Goal: Task Accomplishment & Management: Manage account settings

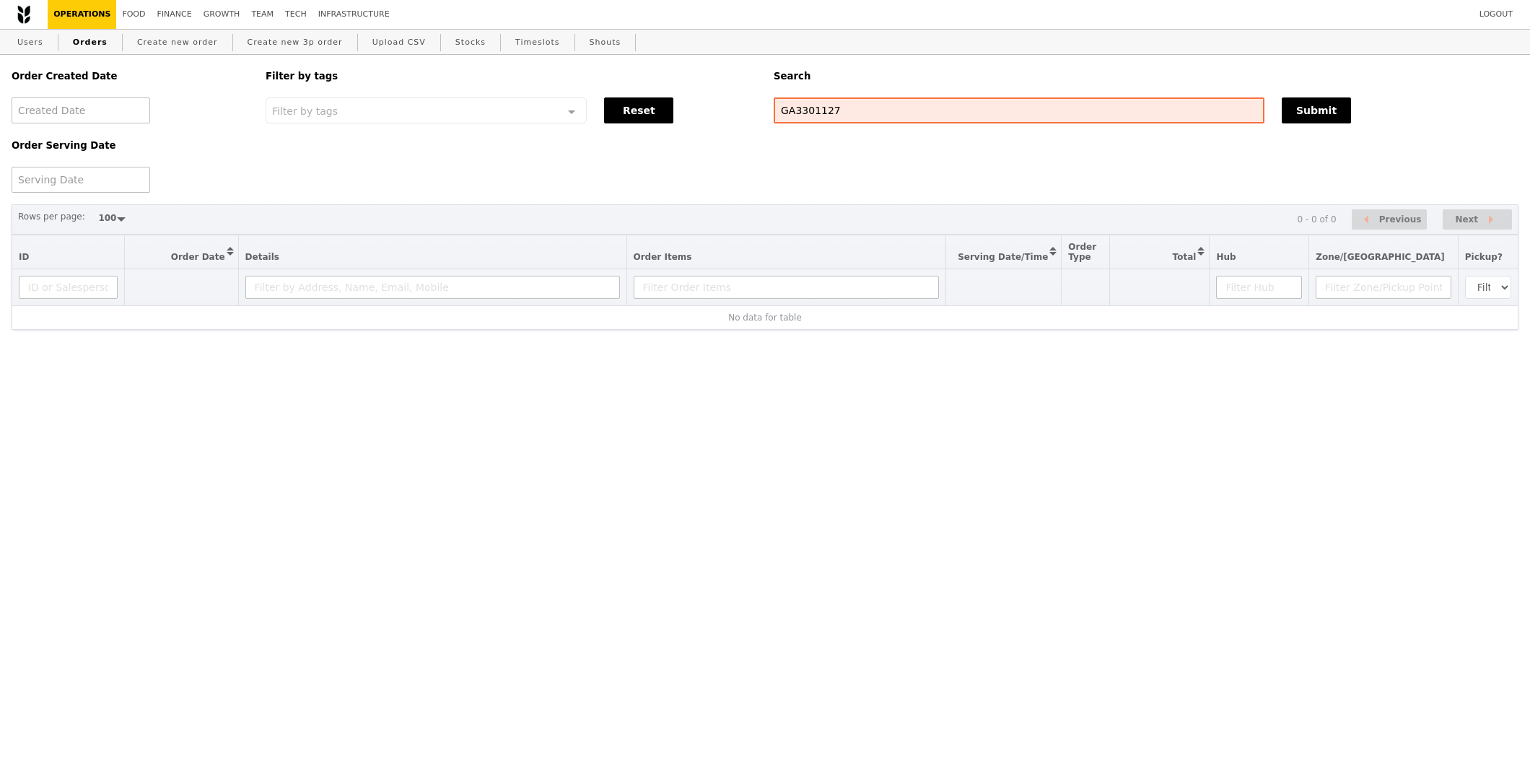
select select "100"
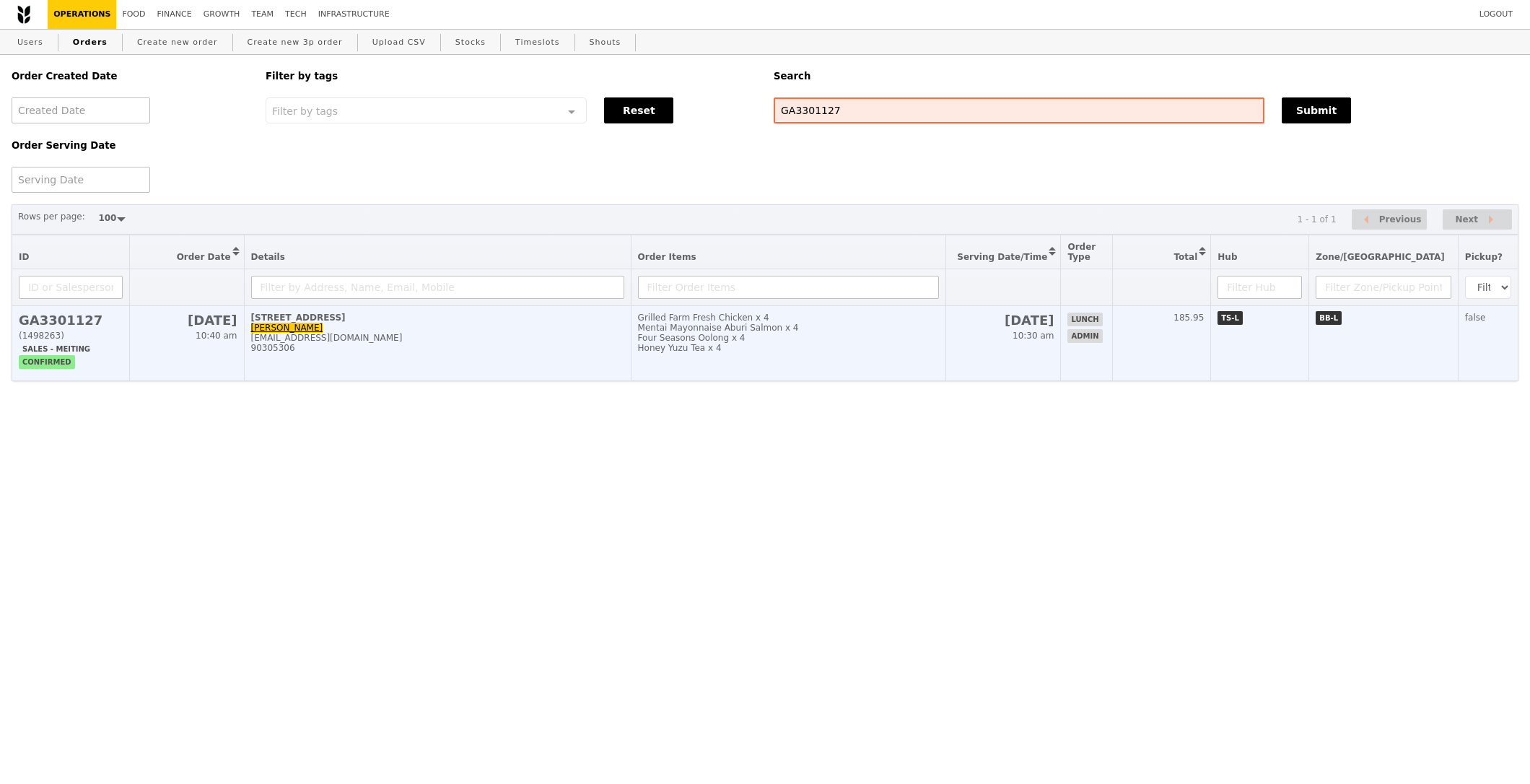
click at [946, 362] on td "Grilled Farm Fresh Chicken x 4 Mentai Mayonnaise Aburi Salmon x 4 Four Seasons …" at bounding box center [788, 343] width 315 height 75
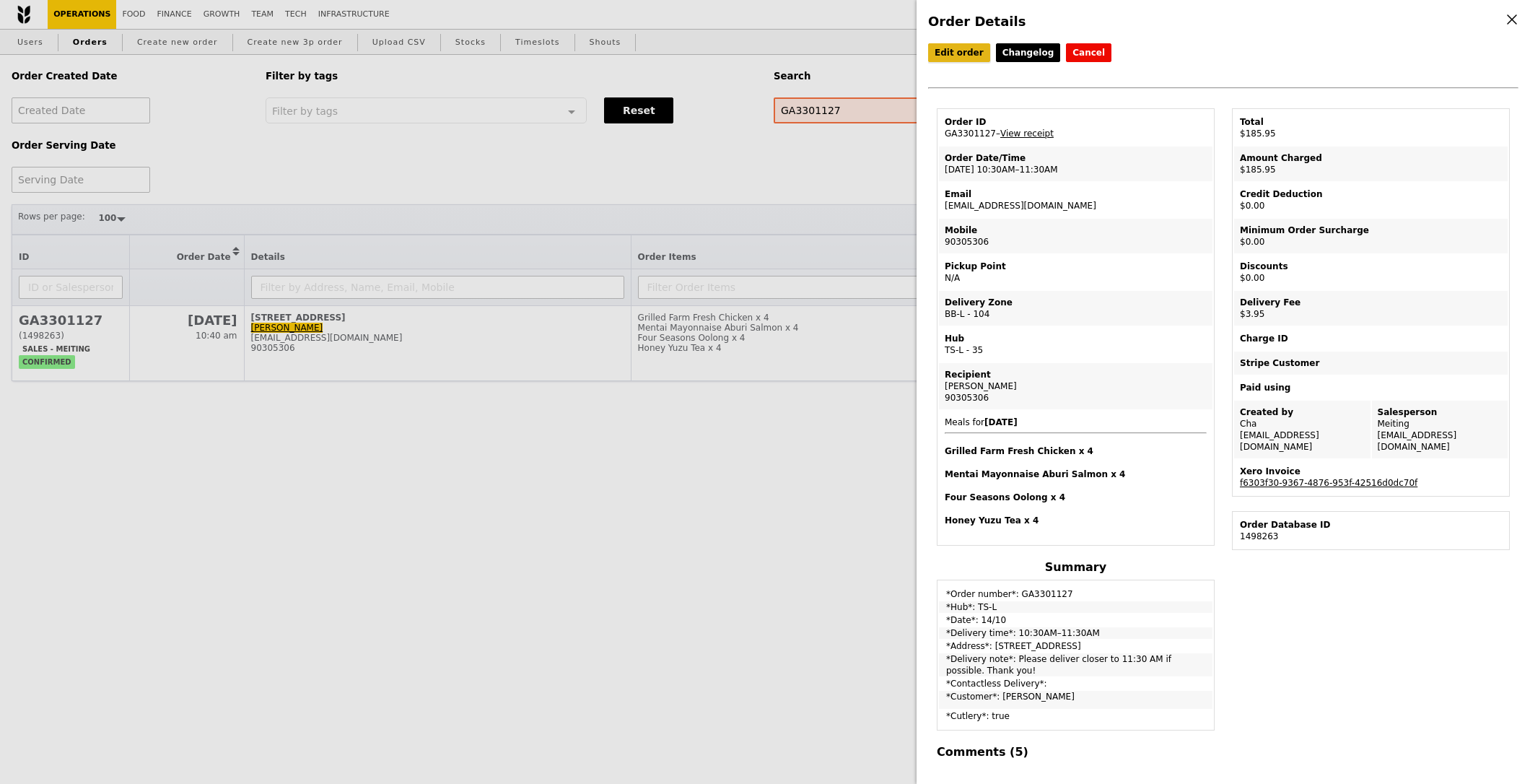
click at [966, 50] on link "Edit order" at bounding box center [958, 52] width 62 height 19
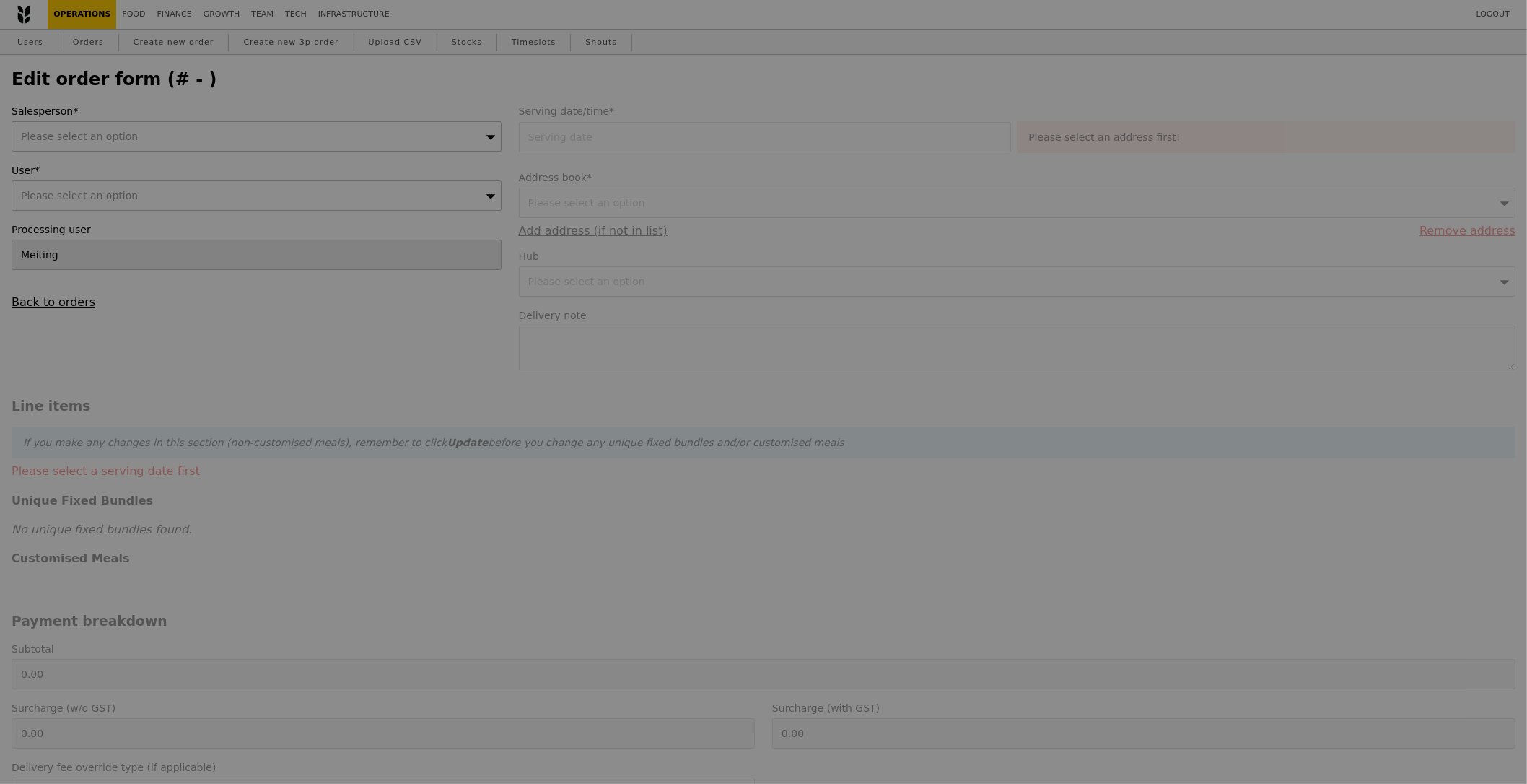
type input "[DATE]"
type textarea "Please deliver closer to 11:30 AM if possible. Thank you!"
type input "182.00"
type input "3.62"
type input "3.95"
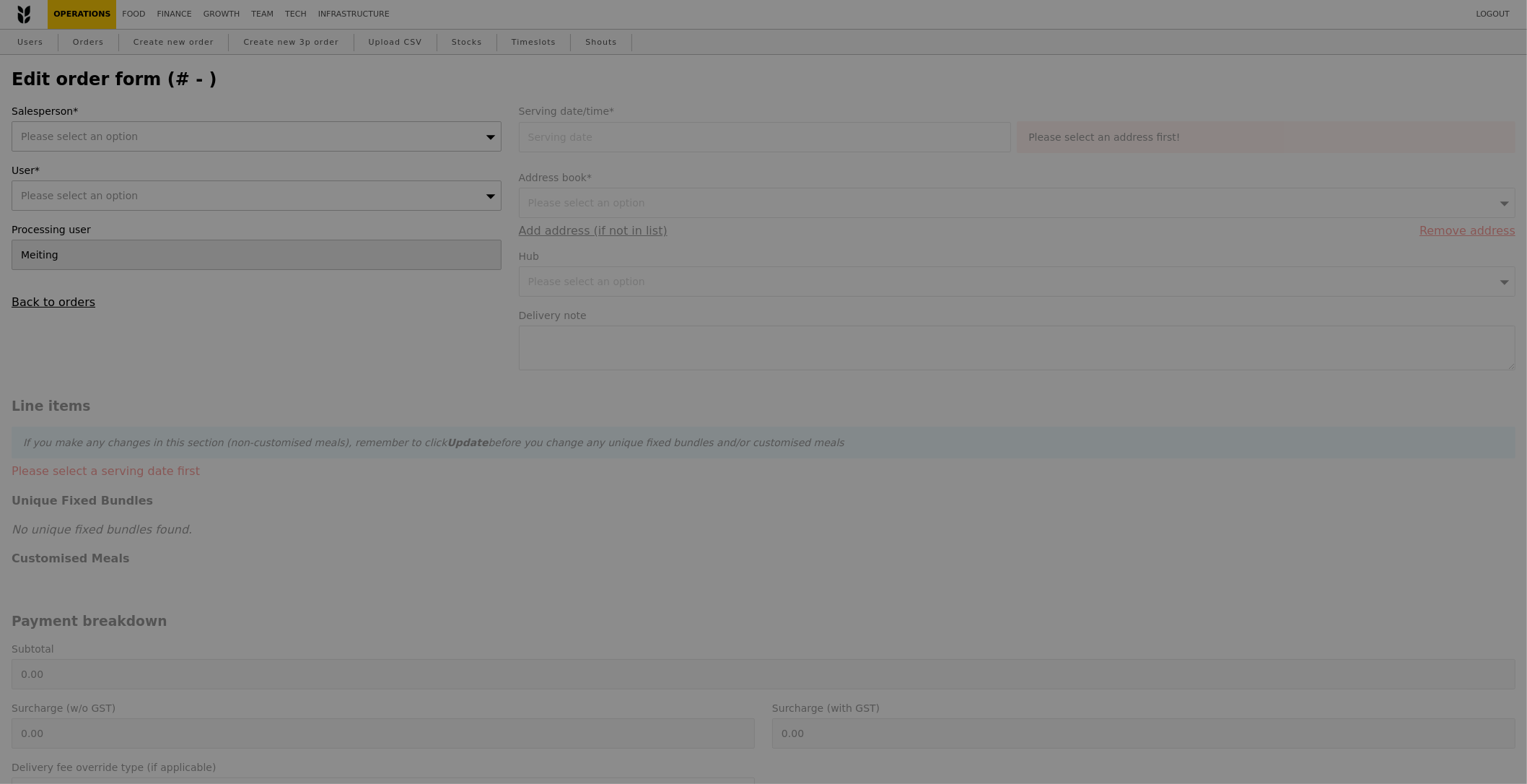
type input "185.95"
type input "Loading..."
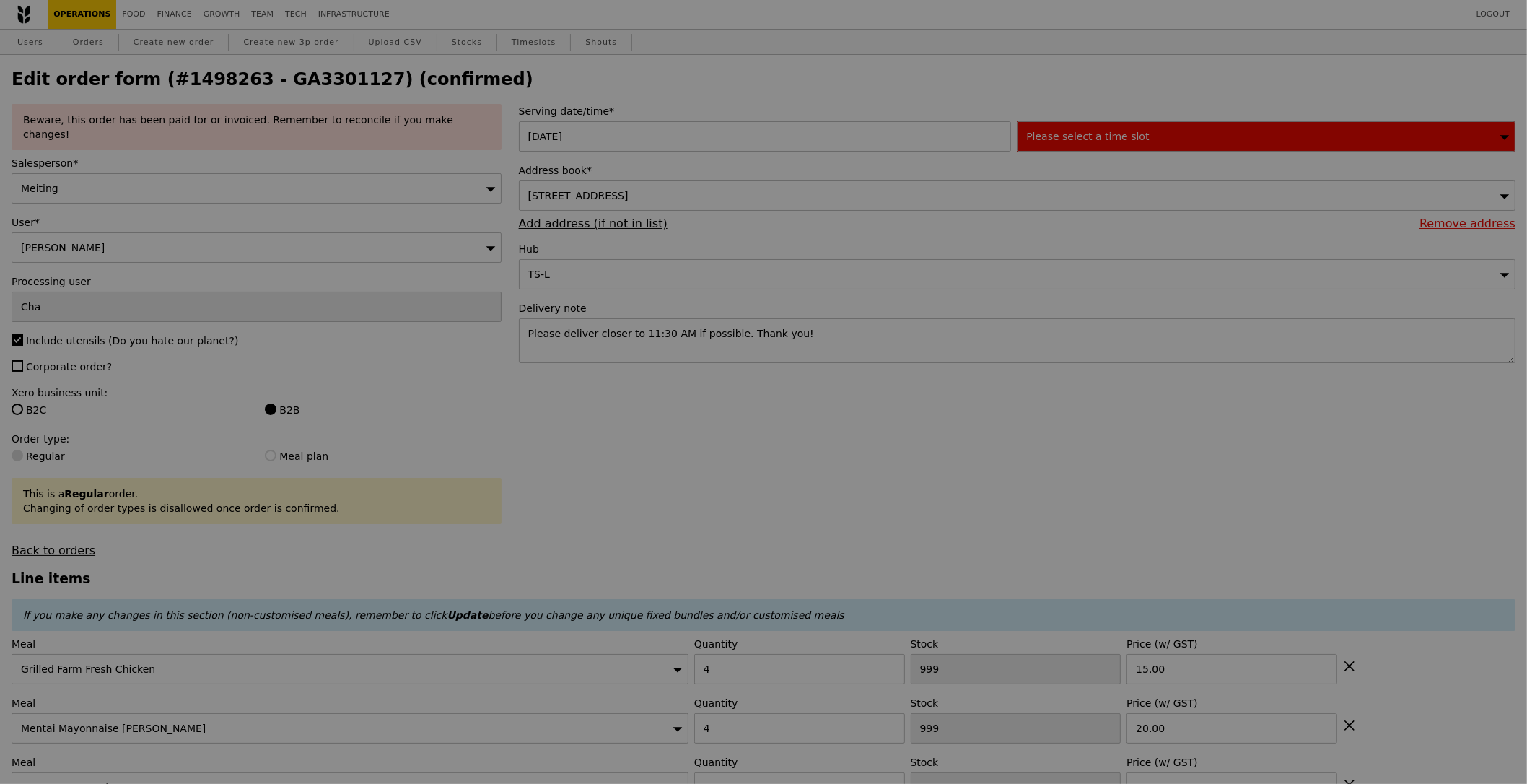
type input "465"
type input "472"
type input "492"
type input "494"
type input "Update"
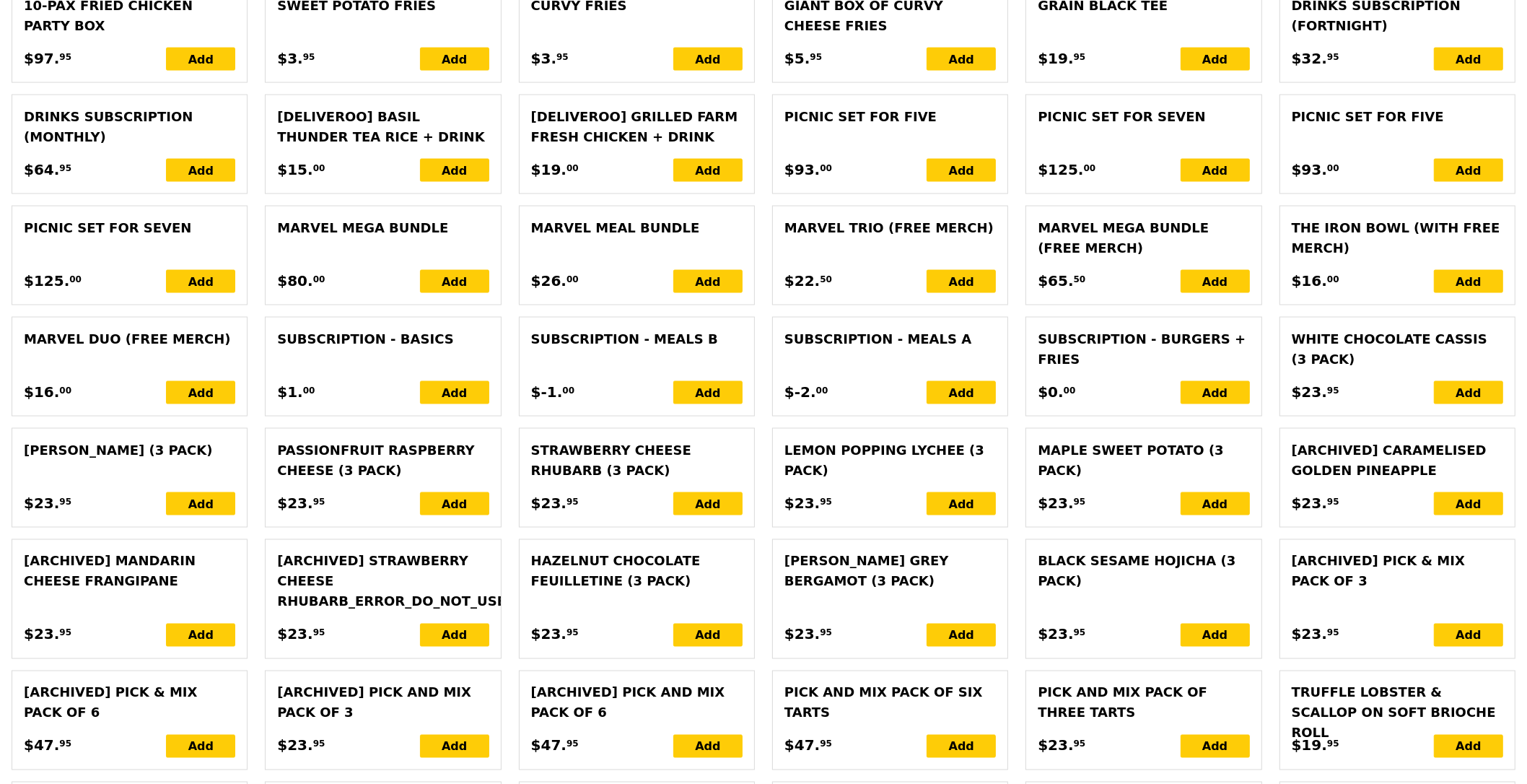
scroll to position [3234, 0]
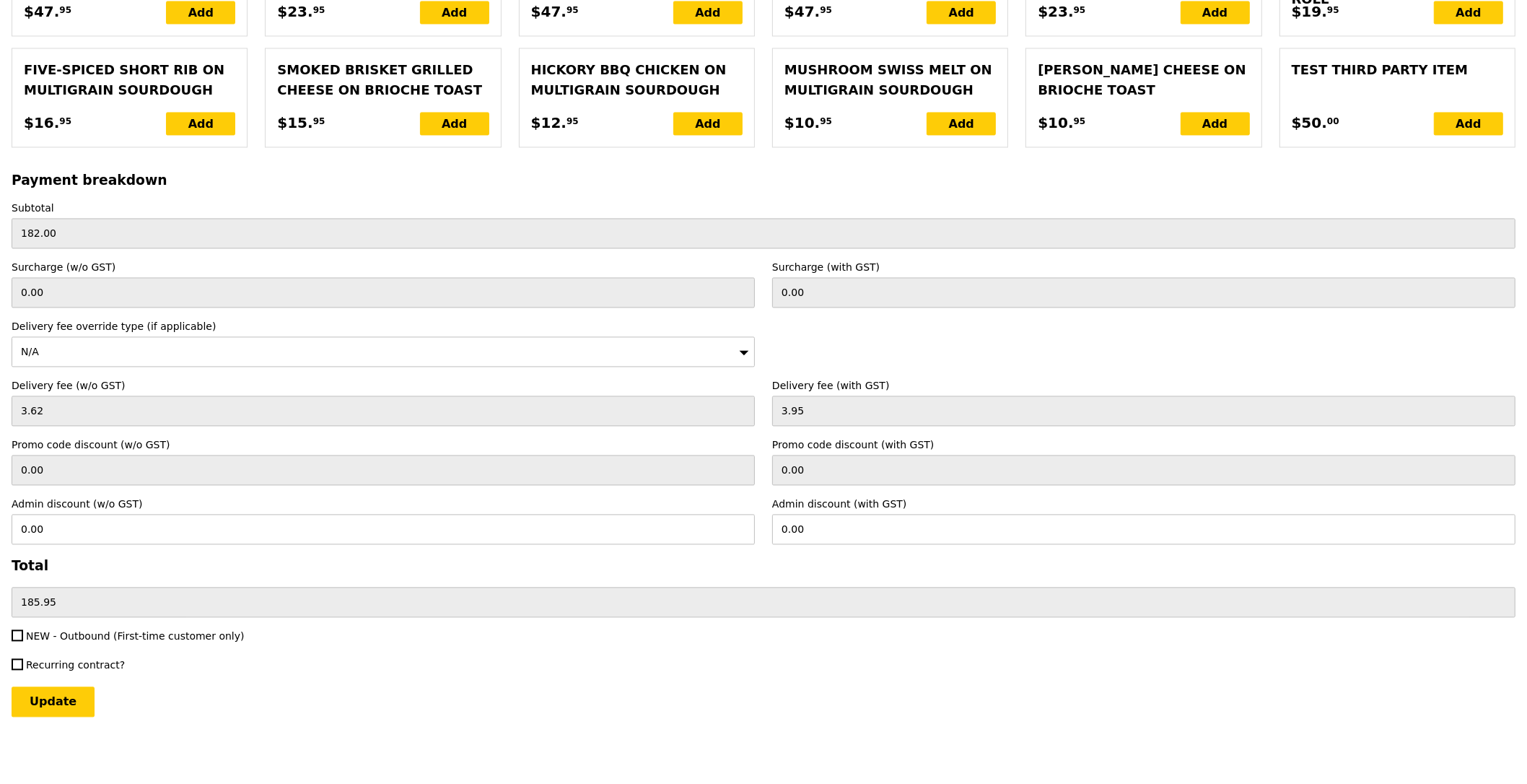
click at [71, 634] on span "NEW - Outbound (First-time customer only)" at bounding box center [135, 635] width 219 height 12
click at [23, 634] on input "NEW - Outbound (First-time customer only)" at bounding box center [17, 635] width 12 height 12
checkbox input "true"
click at [63, 700] on input "Update" at bounding box center [53, 701] width 83 height 30
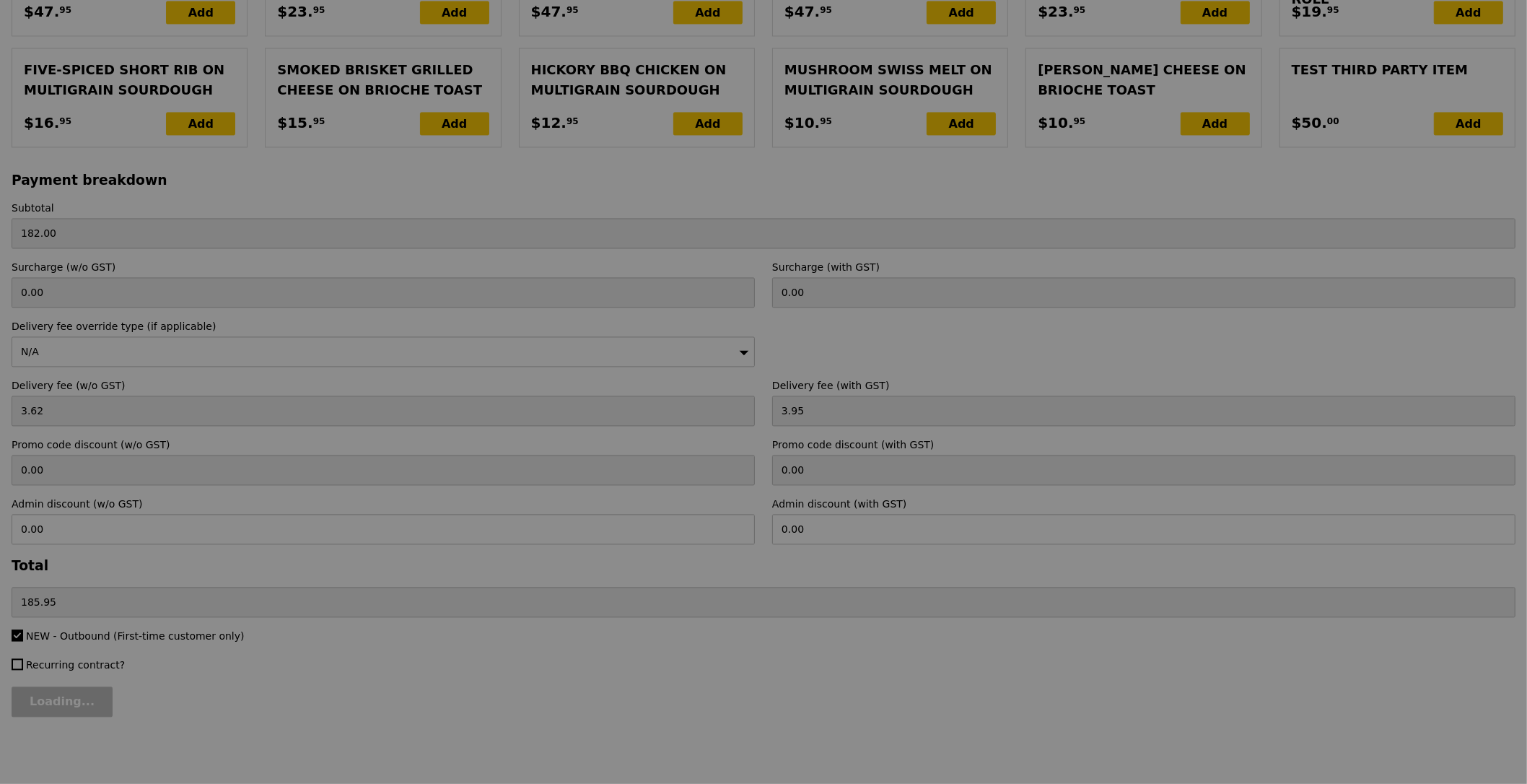
type input "Update"
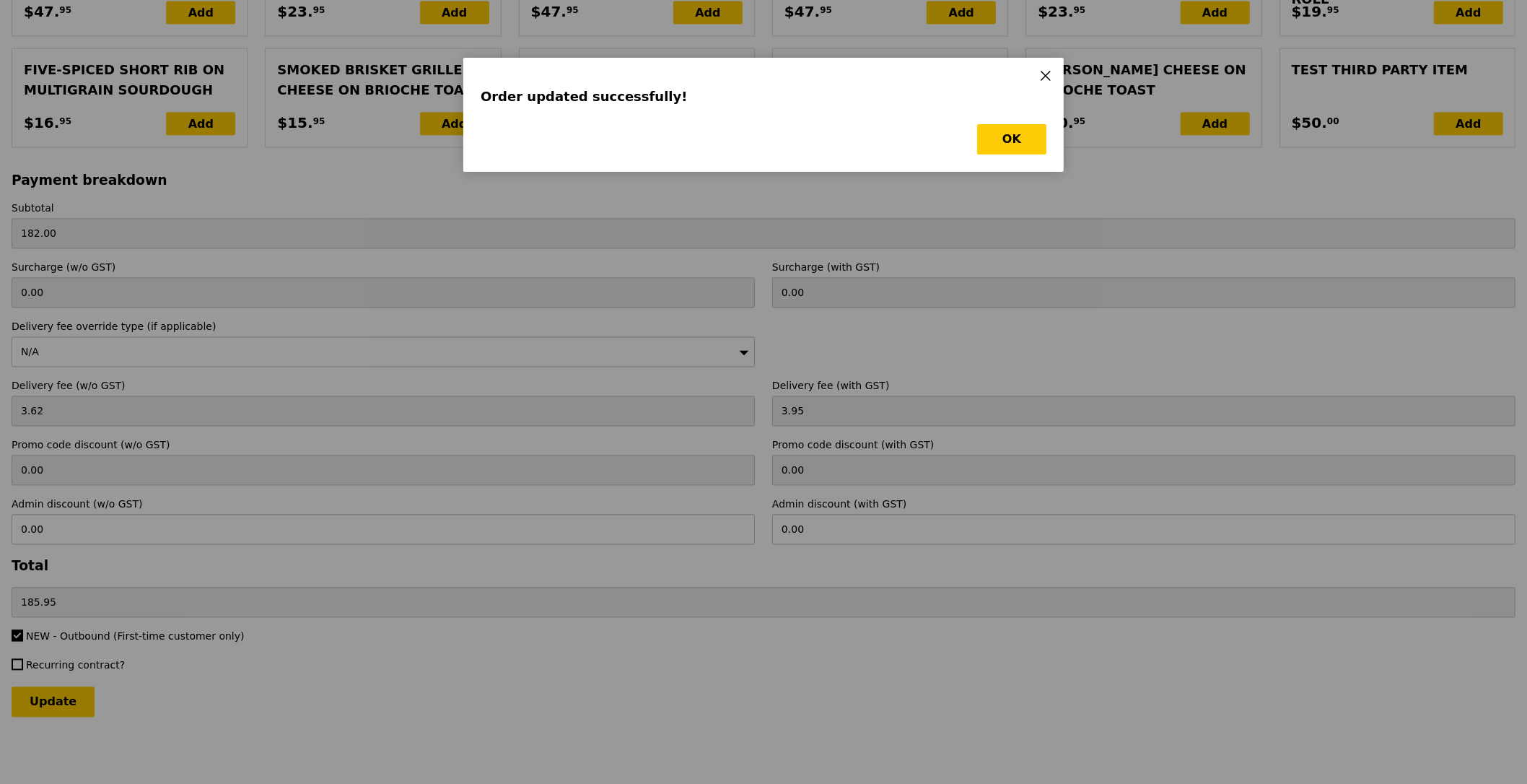
scroll to position [0, 0]
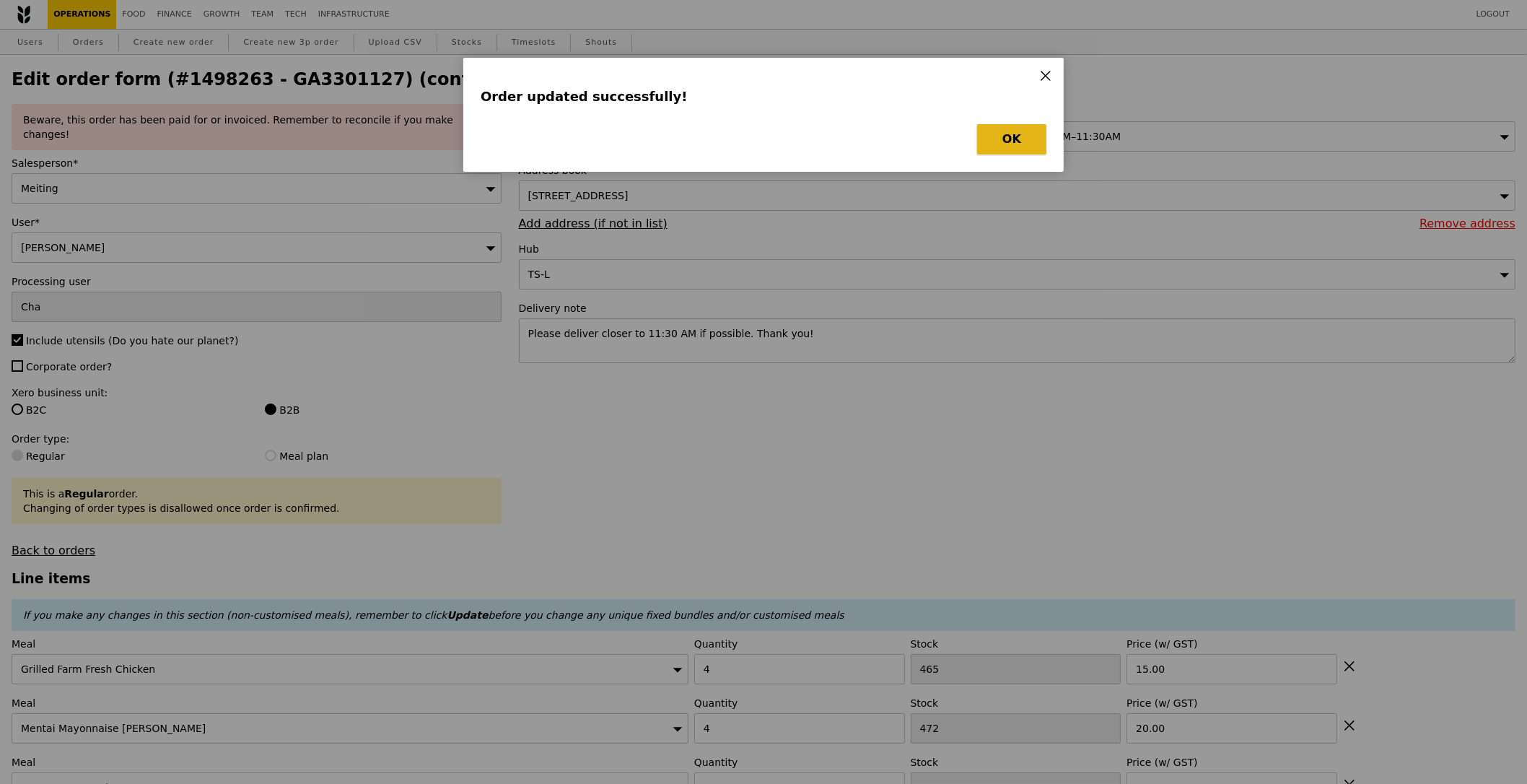
click at [1023, 132] on button "OK" at bounding box center [1012, 139] width 70 height 30
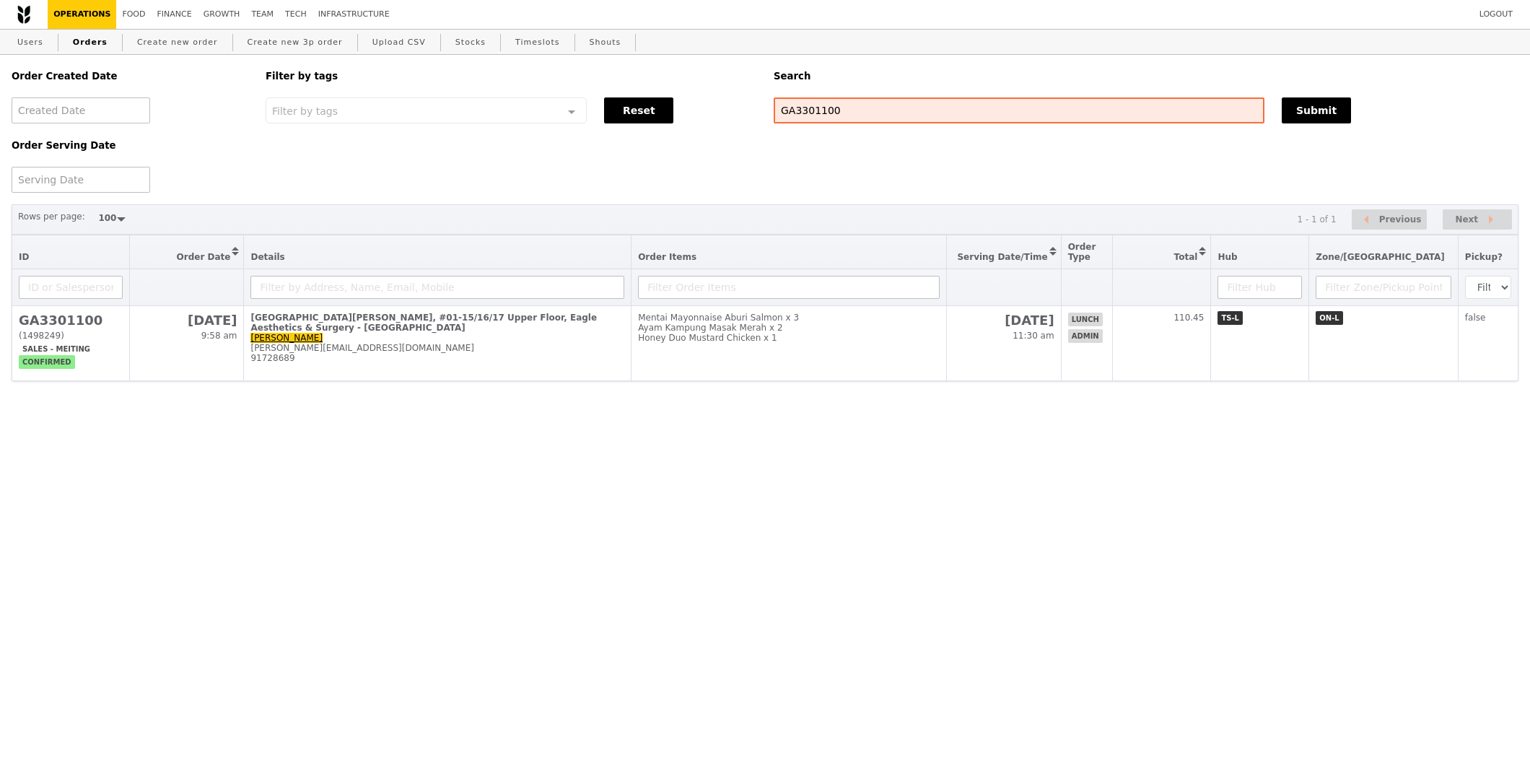
select select "100"
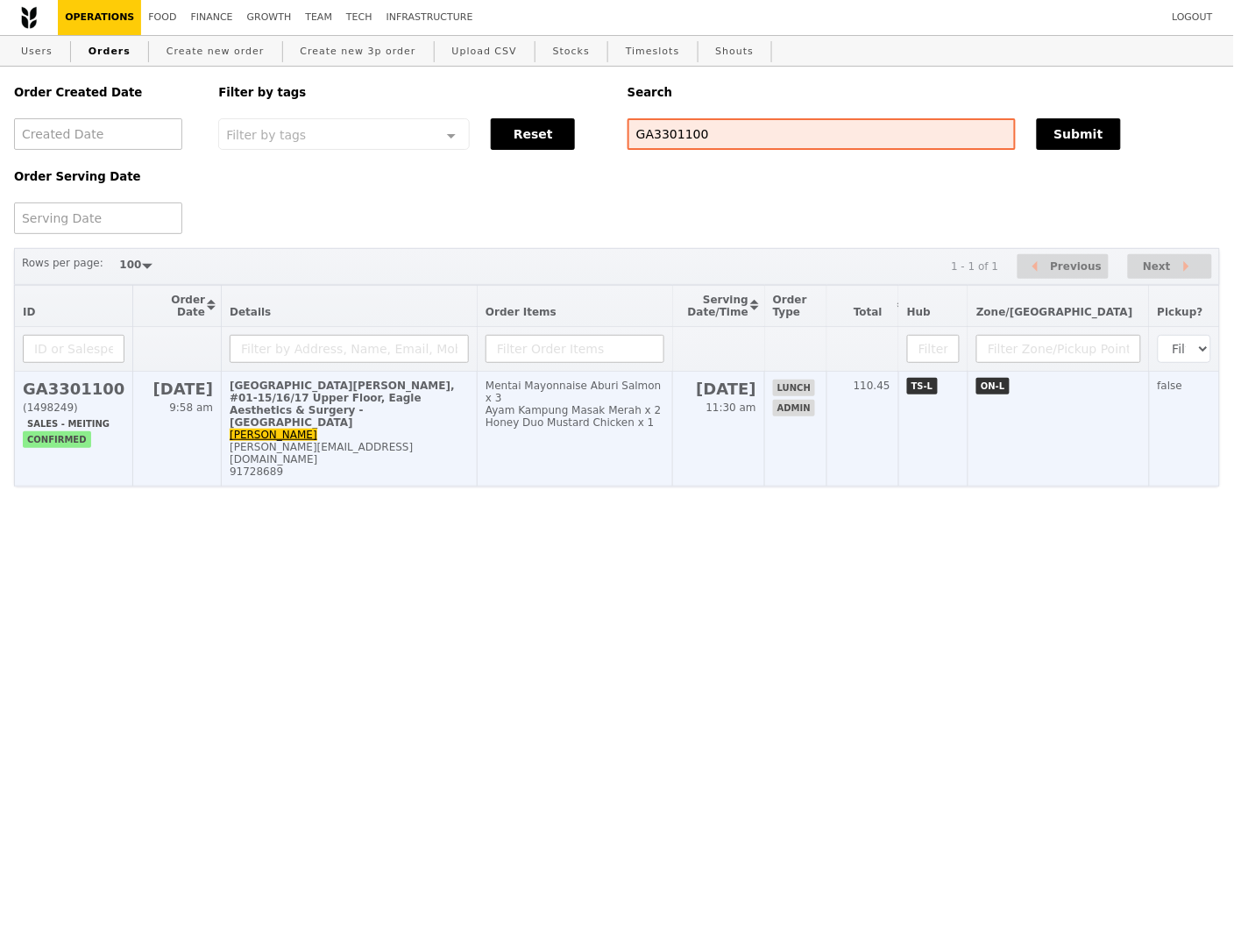
click at [759, 444] on td "17 Oct 11:30 am" at bounding box center [719, 428] width 92 height 115
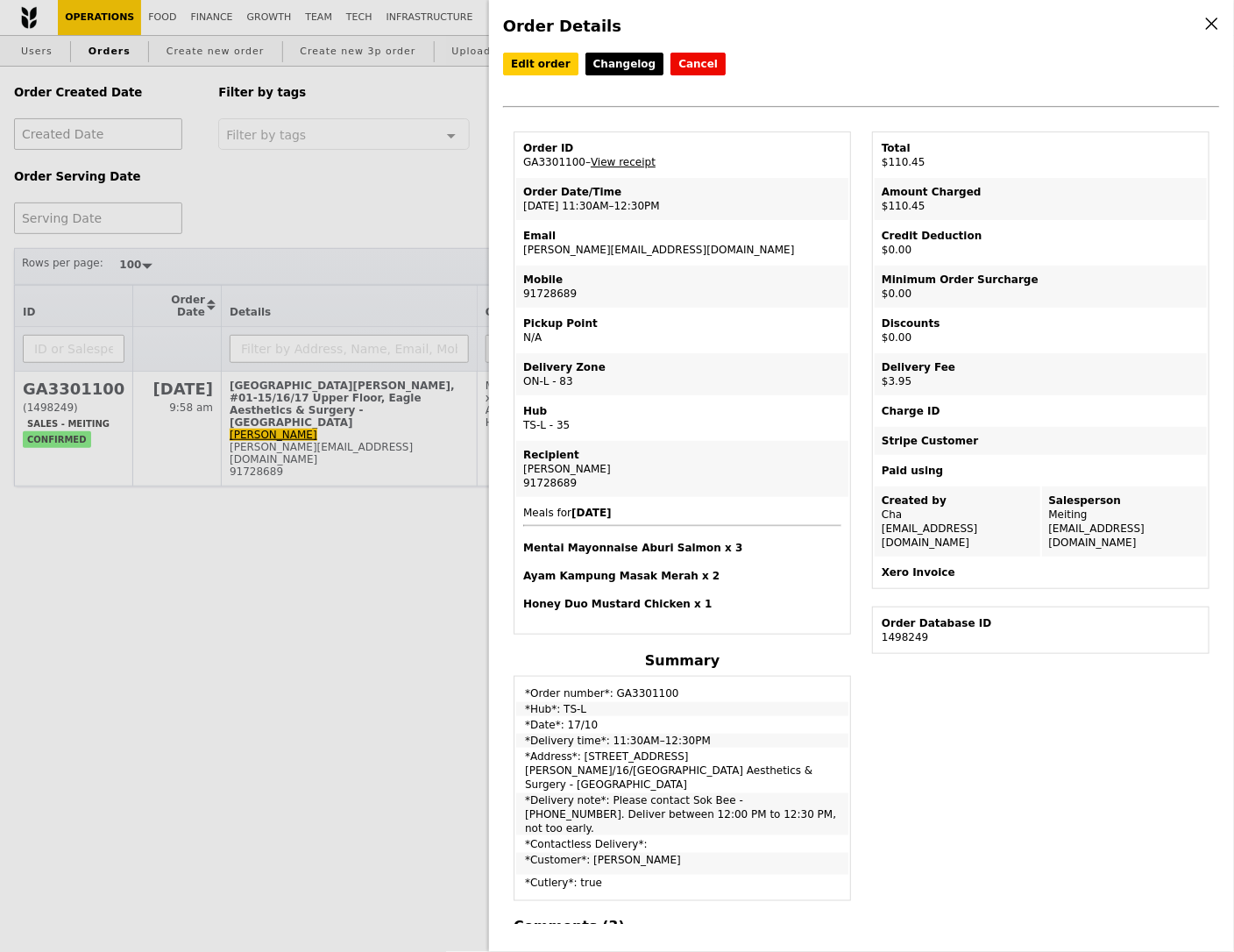
drag, startPoint x: 639, startPoint y: 761, endPoint x: 783, endPoint y: 761, distance: 144.0
click at [783, 761] on td "*Address*: 9 King Albert Park, #01-15/16/17 Upper Floor, Eagle Aesthetics & Sur…" at bounding box center [682, 770] width 332 height 42
drag, startPoint x: 756, startPoint y: 761, endPoint x: 642, endPoint y: 761, distance: 114.0
click at [642, 761] on td "*Address*: 9 King Albert Park, #01-15/16/17 Upper Floor, Eagle Aesthetics & Sur…" at bounding box center [682, 770] width 332 height 42
copy td "KAP Residences Mall"
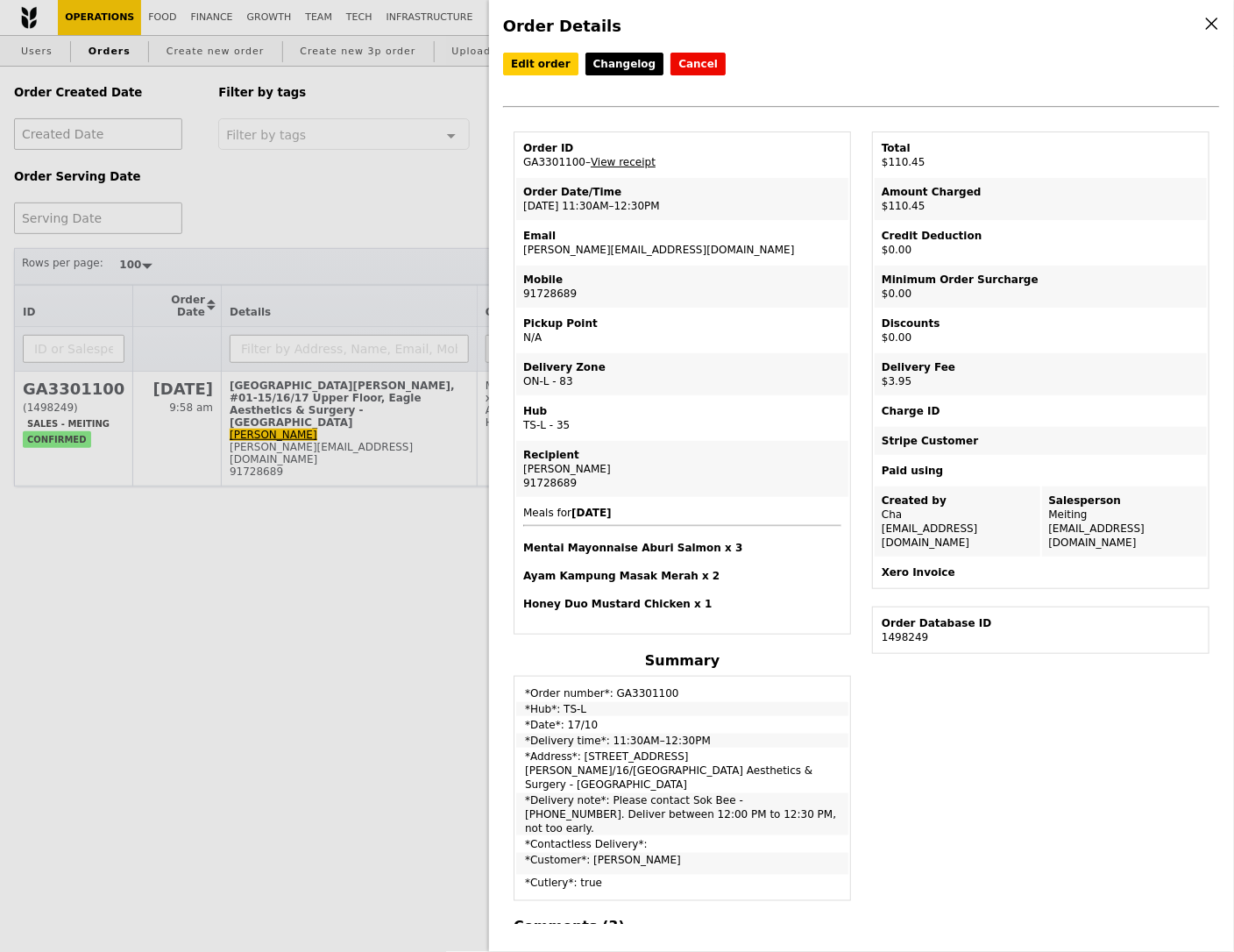
drag, startPoint x: 806, startPoint y: 747, endPoint x: 629, endPoint y: 760, distance: 177.5
click at [629, 760] on td "*Address*: 9 King Albert Park, #01-15/16/17 Upper Floor, Eagle Aesthetics & Sur…" at bounding box center [682, 770] width 332 height 42
copy td "Eagle Aesthetics & Surgery"
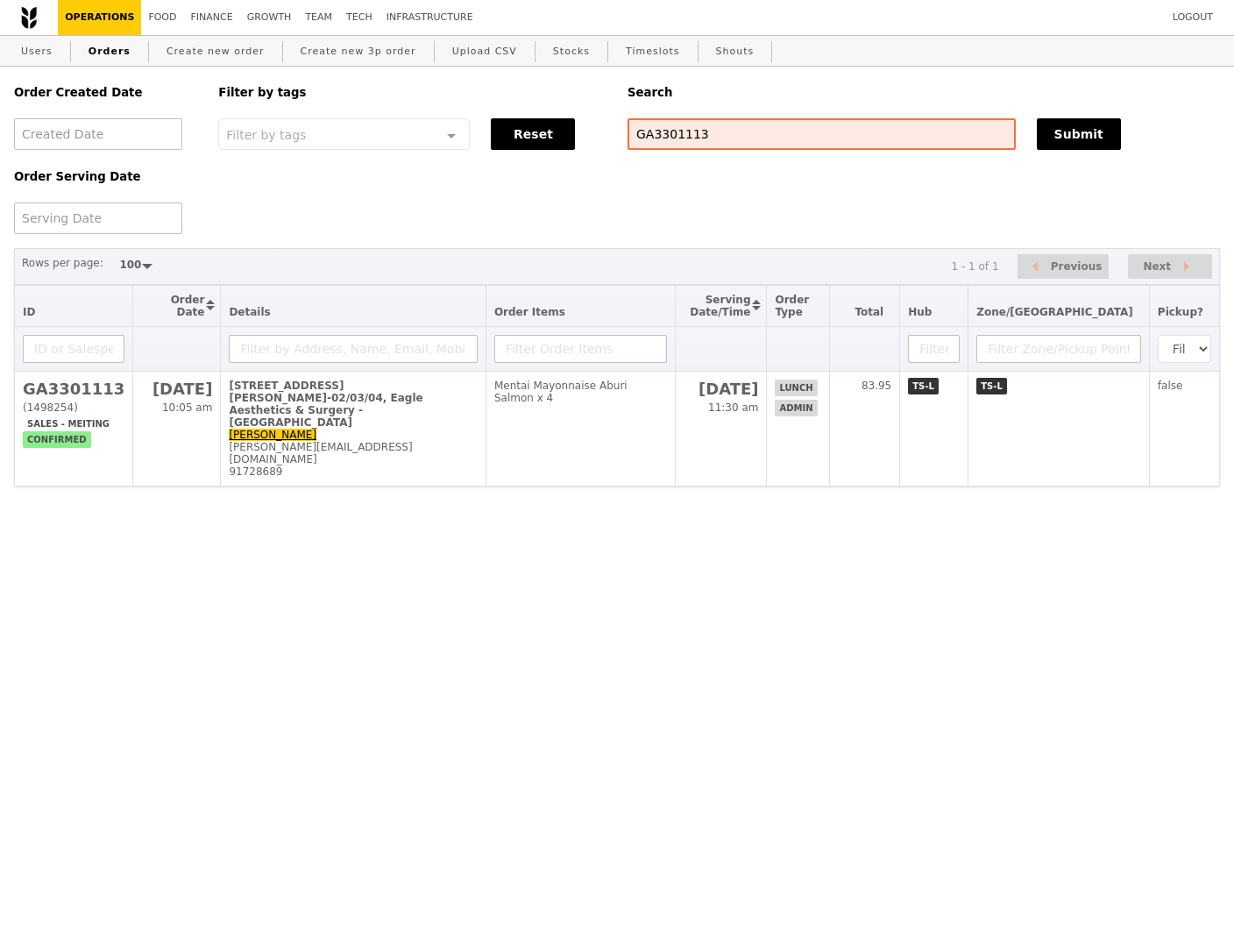
select select "100"
